Goal: Use online tool/utility: Utilize a website feature to perform a specific function

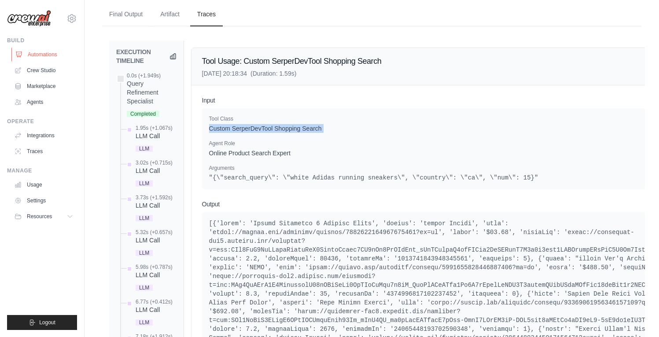
click at [41, 54] on link "Automations" at bounding box center [44, 55] width 66 height 14
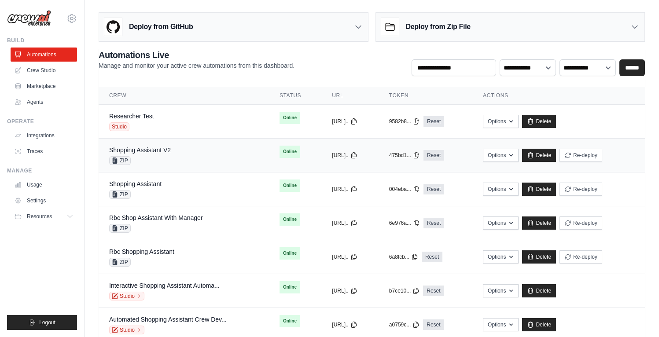
click at [161, 159] on div "ZIP" at bounding box center [140, 160] width 62 height 9
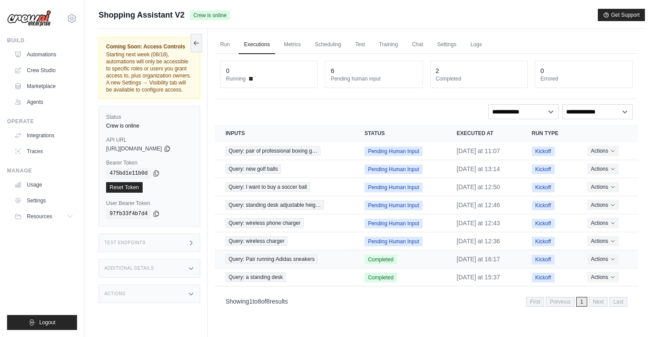
click at [340, 262] on td "Query: Pair running Adidas sneakers" at bounding box center [284, 259] width 139 height 18
click at [285, 260] on span "Query: Pair running Adidas sneakers" at bounding box center [271, 259] width 92 height 10
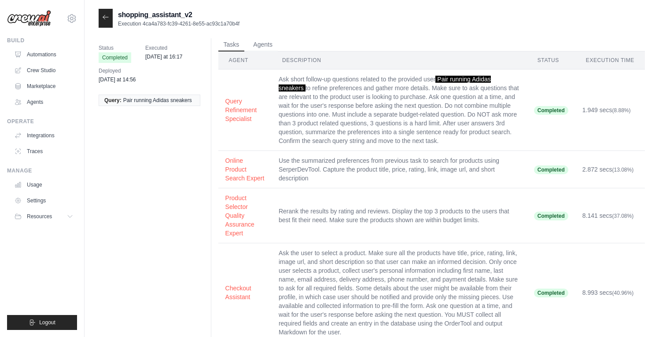
click at [220, 24] on p "Execution 4ca4a783-fc39-4261-8e55-ac93c1a70b4f" at bounding box center [178, 23] width 121 height 7
click at [221, 25] on p "Execution 4ca4a783-fc39-4261-8e55-ac93c1a70b4f" at bounding box center [178, 23] width 121 height 7
drag, startPoint x: 269, startPoint y: 23, endPoint x: 259, endPoint y: 23, distance: 10.1
click at [260, 23] on div "shopping_assistant_v2 Execution 4ca4a783-fc39-4261-8e55-ac93c1a70b4f" at bounding box center [372, 18] width 546 height 19
drag, startPoint x: 259, startPoint y: 23, endPoint x: 126, endPoint y: 20, distance: 133.4
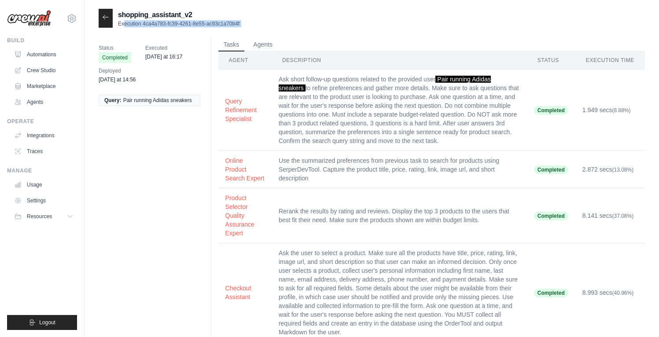
click at [126, 20] on div "shopping_assistant_v2 Execution 4ca4a783-fc39-4261-8e55-ac93c1a70b4f" at bounding box center [372, 18] width 546 height 19
click at [107, 19] on icon at bounding box center [105, 17] width 7 height 7
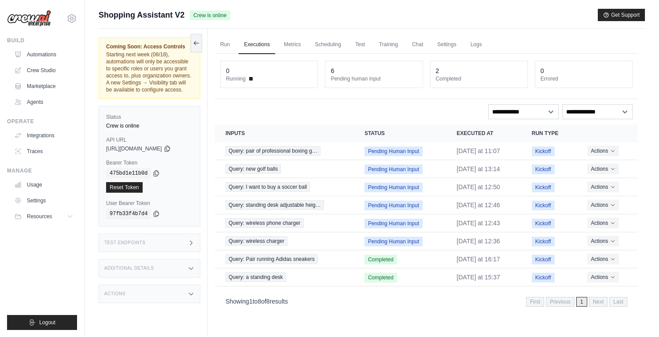
click at [155, 252] on div "Test Endpoints" at bounding box center [150, 243] width 102 height 18
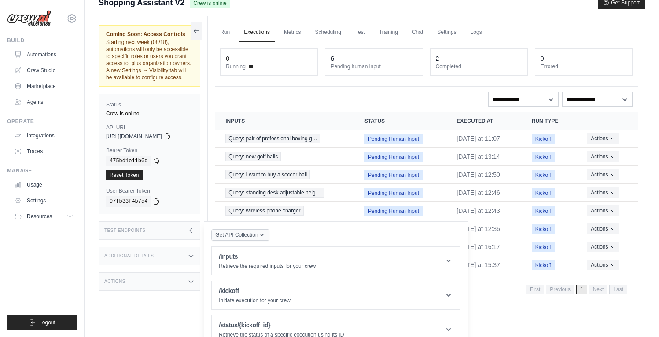
scroll to position [37, 0]
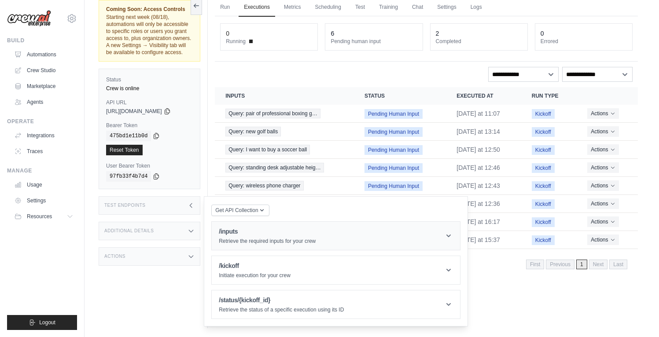
click at [271, 236] on h1 "/inputs" at bounding box center [267, 231] width 97 height 9
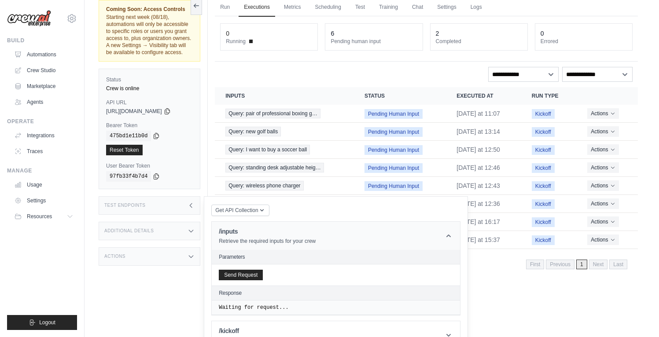
click at [271, 236] on h1 "/inputs" at bounding box center [267, 231] width 97 height 9
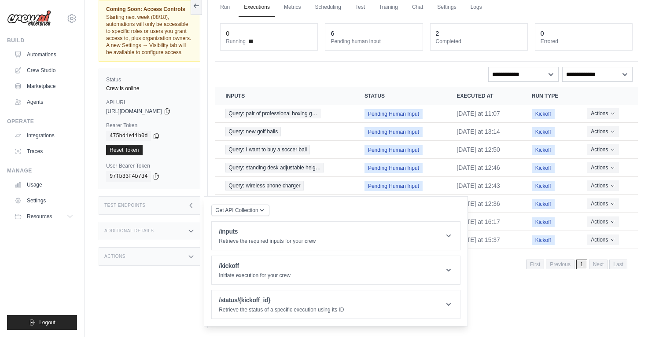
click at [264, 262] on div "Get API Collection Postman API Collection /inputs Retrieve the required inputs …" at bounding box center [335, 261] width 249 height 115
click at [267, 270] on h1 "/kickoff" at bounding box center [255, 265] width 72 height 9
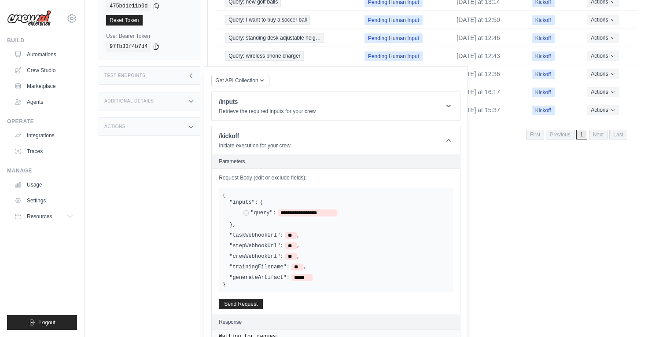
scroll to position [224, 0]
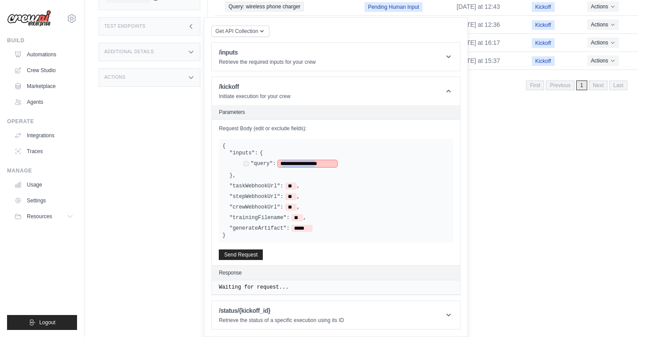
drag, startPoint x: 286, startPoint y: 162, endPoint x: 332, endPoint y: 161, distance: 46.2
click at [332, 161] on span "**********" at bounding box center [307, 163] width 59 height 7
click at [284, 162] on span "*********" at bounding box center [295, 163] width 34 height 7
click at [246, 257] on button "Send Request" at bounding box center [241, 254] width 44 height 11
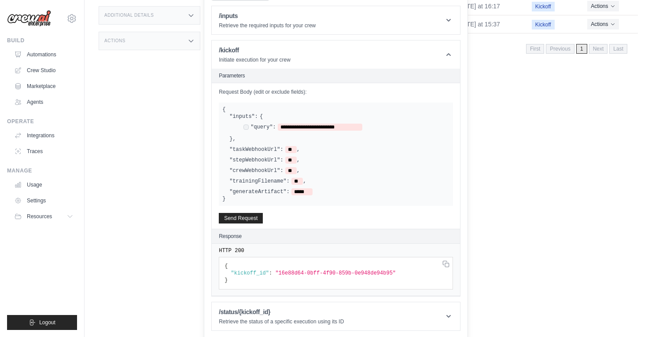
scroll to position [257, 0]
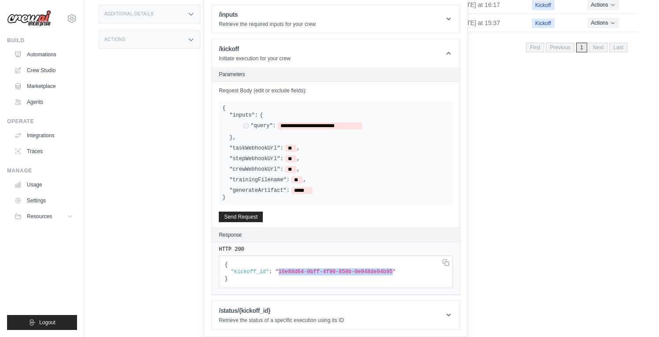
drag, startPoint x: 279, startPoint y: 276, endPoint x: 393, endPoint y: 277, distance: 114.9
click at [393, 275] on span ""16e88d64-0bff-4f90-859b-0e948de94b95"" at bounding box center [335, 272] width 121 height 6
copy span "16e88d64-0bff-4f90-859b-0e948de94b95"
click at [263, 313] on h1 "/status/{kickoff_id}" at bounding box center [281, 310] width 125 height 9
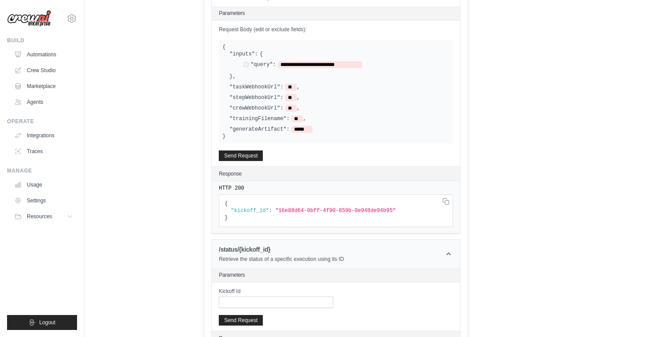
scroll to position [354, 0]
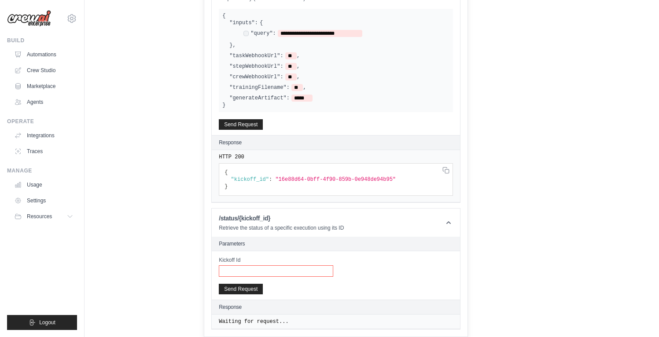
click at [262, 271] on input "Kickoff Id" at bounding box center [276, 270] width 114 height 11
paste input "**********"
type input "**********"
click at [248, 291] on button "Send Request" at bounding box center [241, 288] width 44 height 11
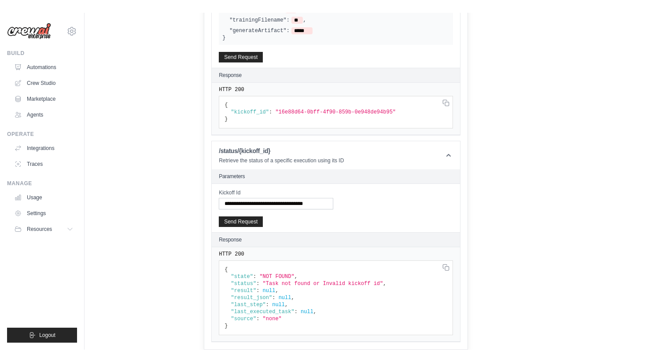
scroll to position [409, 0]
